Goal: Task Accomplishment & Management: Manage account settings

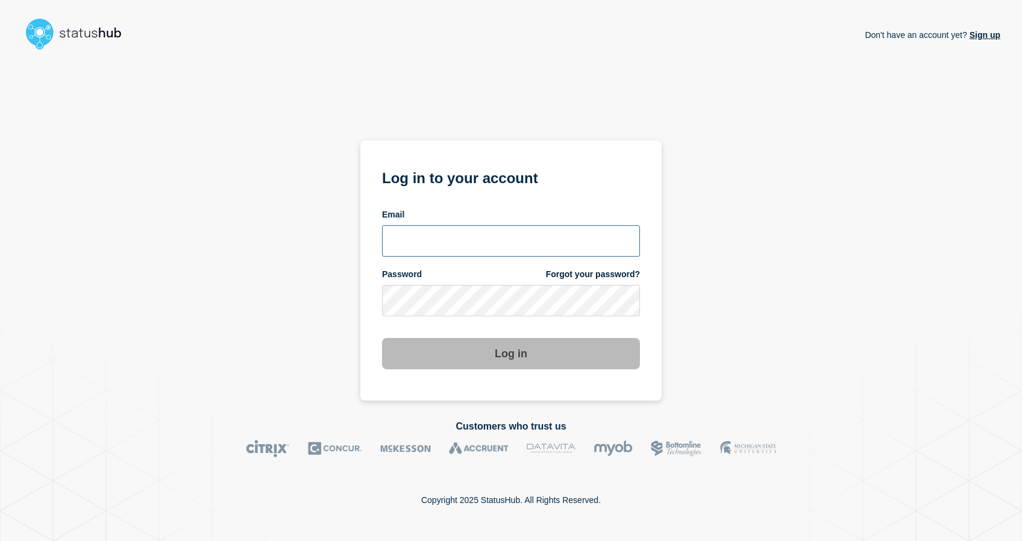
type input "[PERSON_NAME][EMAIL_ADDRESS][PERSON_NAME][DOMAIN_NAME]"
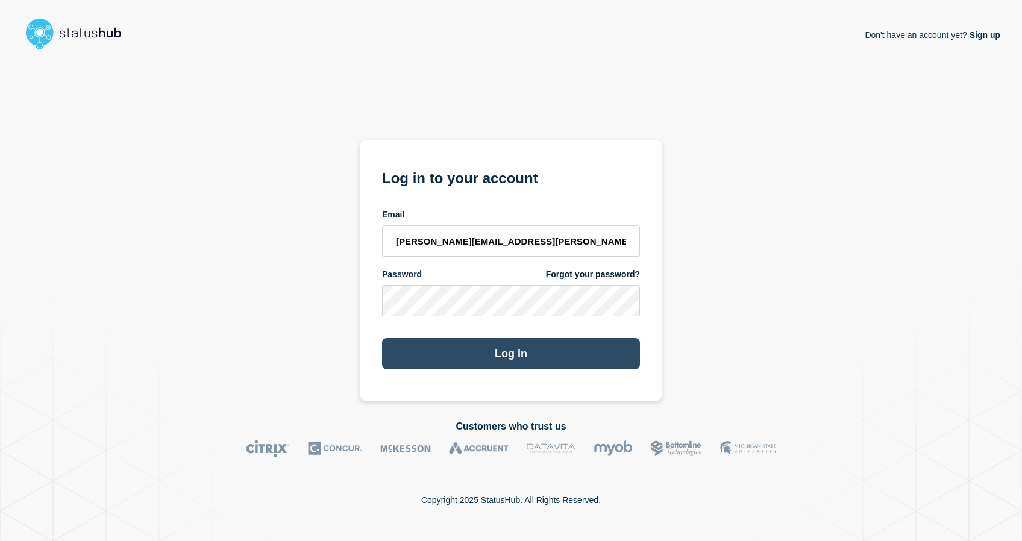
click at [490, 359] on button "Log in" at bounding box center [511, 353] width 258 height 31
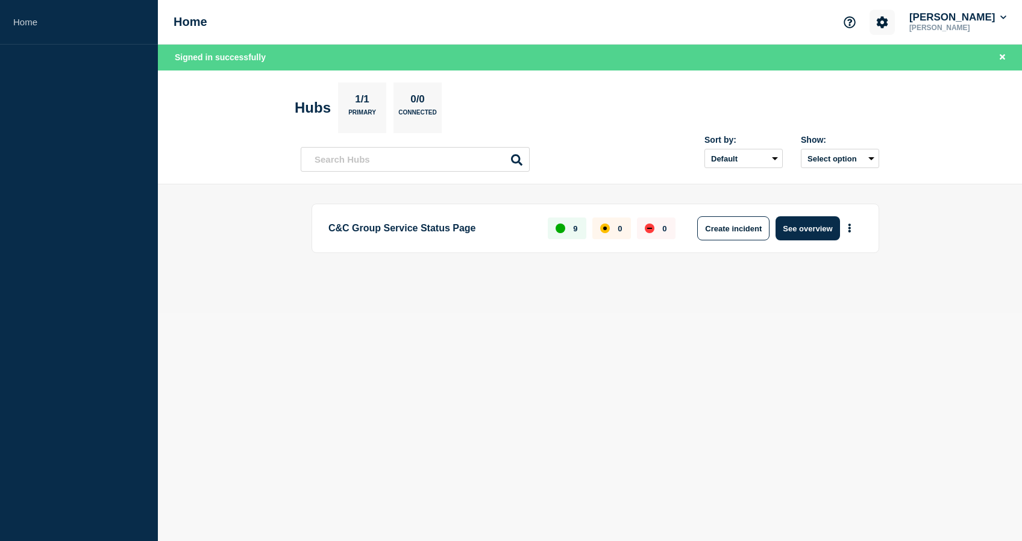
click at [895, 16] on button "Account settings" at bounding box center [882, 22] width 25 height 25
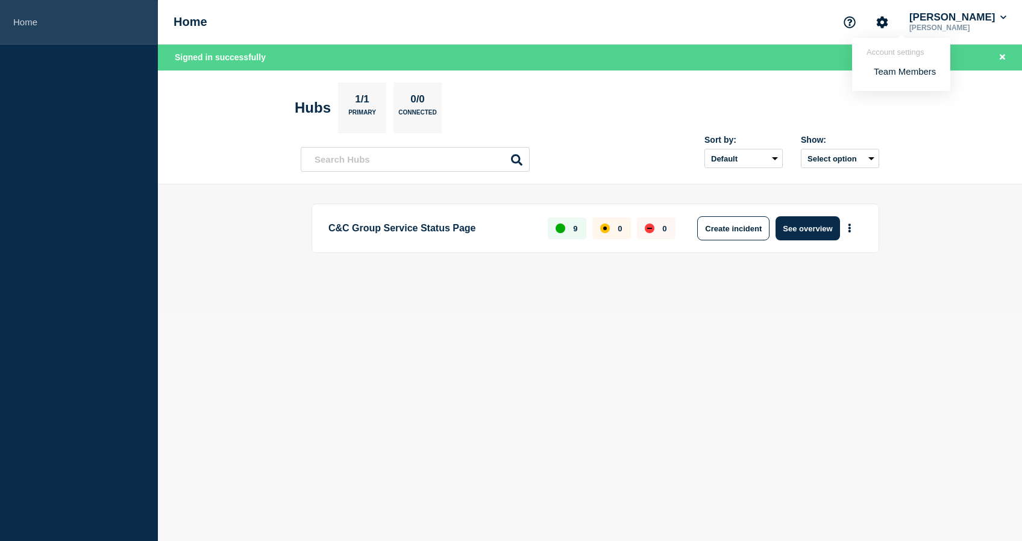
click at [35, 19] on link "Home" at bounding box center [79, 22] width 158 height 45
click at [20, 30] on link "Home" at bounding box center [79, 22] width 158 height 45
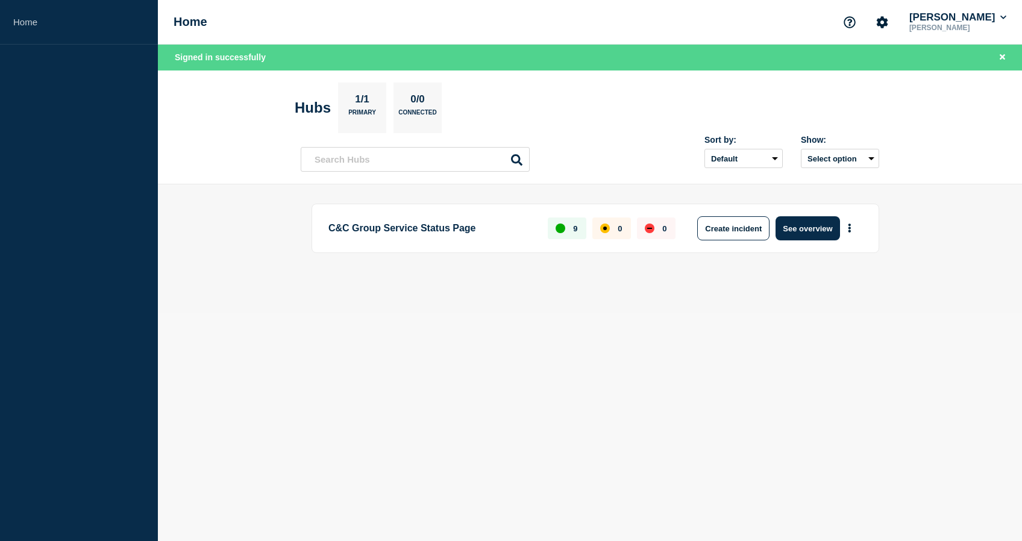
click at [188, 21] on h1 "Home" at bounding box center [191, 22] width 34 height 14
click at [998, 21] on button "[PERSON_NAME]" at bounding box center [958, 17] width 102 height 12
click at [986, 113] on link "User settings" at bounding box center [968, 114] width 53 height 10
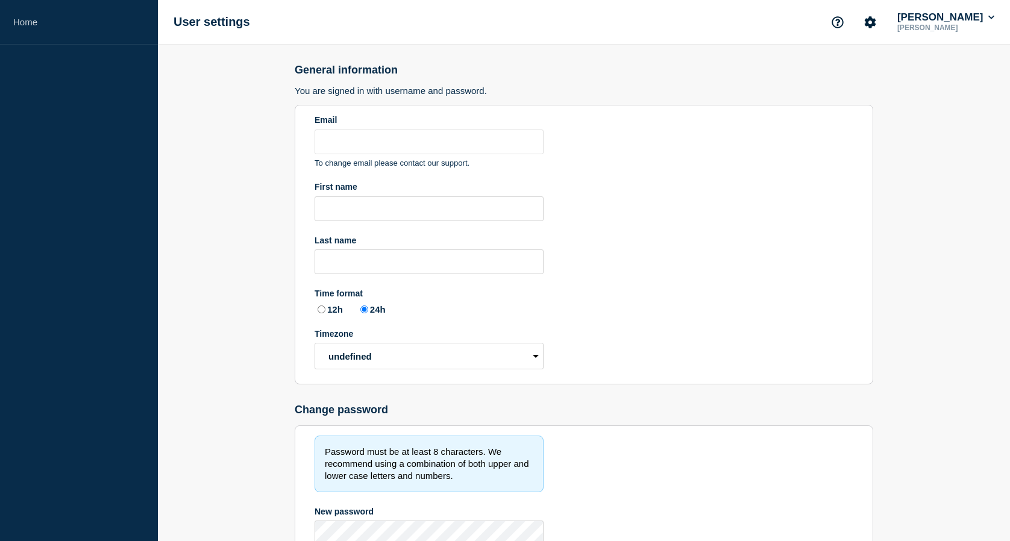
type input "[PERSON_NAME][EMAIL_ADDRESS][PERSON_NAME][DOMAIN_NAME]"
type input "[PERSON_NAME]"
radio input "true"
select select "hub"
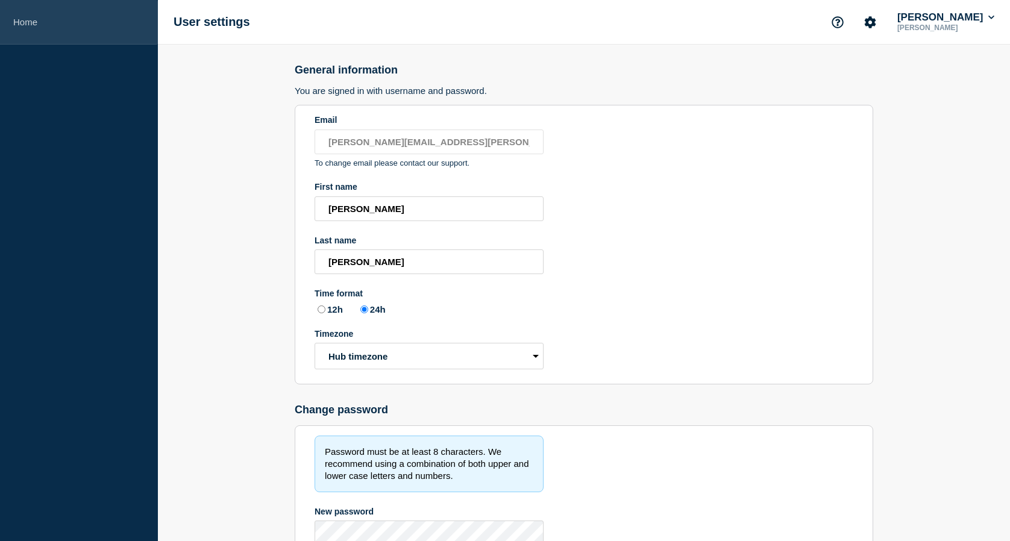
click at [22, 20] on link "Home" at bounding box center [79, 22] width 158 height 45
